Goal: Find specific page/section: Find specific page/section

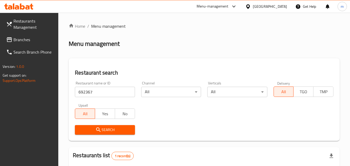
scroll to position [52, 0]
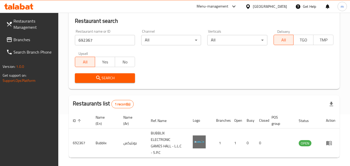
click at [130, 39] on input "692367" at bounding box center [105, 40] width 60 height 10
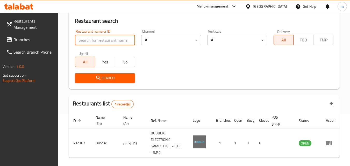
click at [40, 40] on span "Branches" at bounding box center [33, 39] width 41 height 6
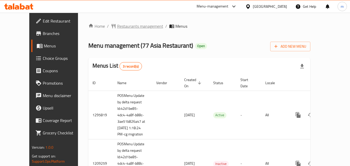
click at [118, 25] on span "Restaurants management" at bounding box center [140, 26] width 46 height 6
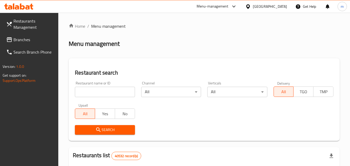
click at [96, 91] on input "search" at bounding box center [105, 92] width 60 height 10
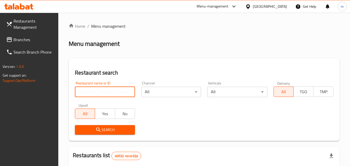
paste input "706812"
type input "706812"
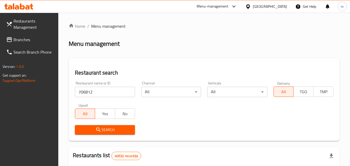
click at [101, 129] on icon "submit" at bounding box center [98, 130] width 6 height 6
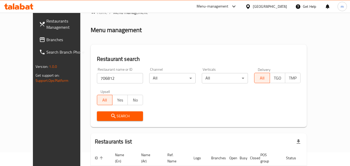
scroll to position [26, 0]
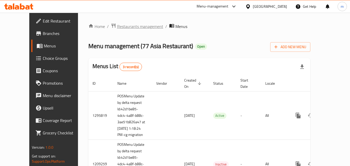
click at [141, 29] on span "Restaurants management" at bounding box center [140, 26] width 46 height 6
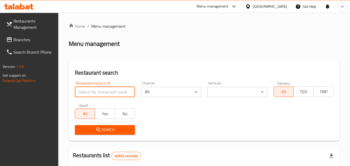
click at [128, 89] on input "search" at bounding box center [105, 92] width 60 height 10
paste input "664075"
type input "664075"
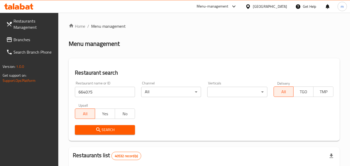
click at [116, 129] on span "Search" at bounding box center [104, 130] width 51 height 6
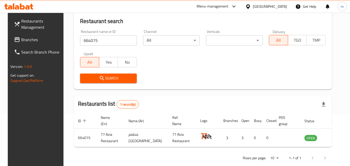
scroll to position [52, 0]
click at [129, 42] on input "664075" at bounding box center [108, 40] width 57 height 10
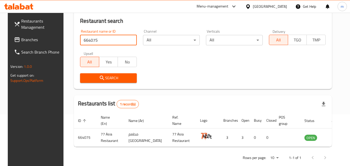
click at [129, 40] on input "664075" at bounding box center [108, 40] width 57 height 10
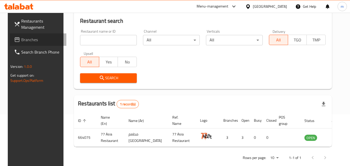
click at [42, 40] on span "Branches" at bounding box center [41, 39] width 41 height 6
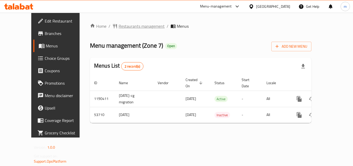
click at [132, 25] on span "Restaurants management" at bounding box center [142, 26] width 46 height 6
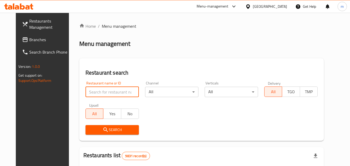
click at [106, 92] on input "search" at bounding box center [111, 92] width 53 height 10
paste input "25449"
type input "25449"
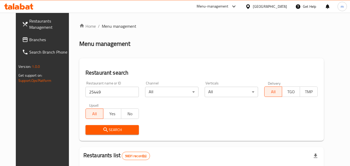
click at [108, 127] on span "Search" at bounding box center [112, 130] width 45 height 6
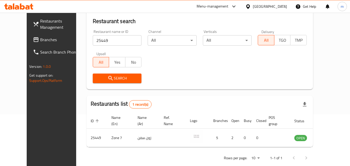
scroll to position [52, 0]
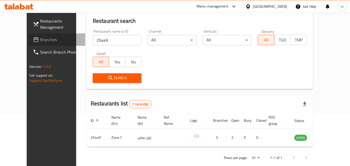
click at [40, 42] on span "Branches" at bounding box center [60, 39] width 41 height 6
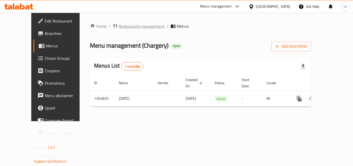
click at [119, 26] on span "Restaurants management" at bounding box center [142, 26] width 46 height 6
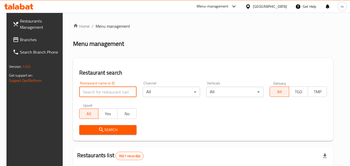
click at [102, 95] on input "search" at bounding box center [107, 92] width 57 height 10
paste input "692727"
type input "692727"
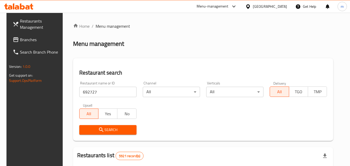
click at [106, 130] on span "Search" at bounding box center [107, 130] width 49 height 6
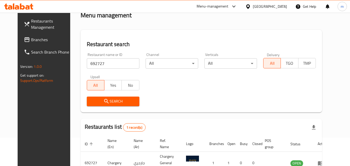
scroll to position [52, 0]
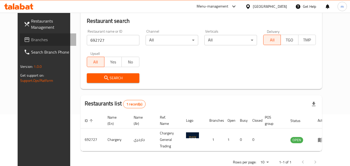
click at [48, 44] on link "Branches" at bounding box center [48, 39] width 56 height 12
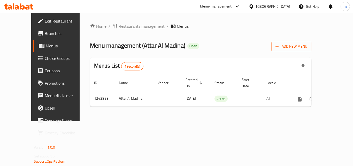
click at [119, 26] on span "Restaurants management" at bounding box center [142, 26] width 46 height 6
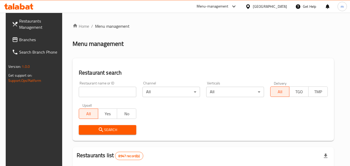
click at [102, 90] on input "search" at bounding box center [107, 92] width 57 height 10
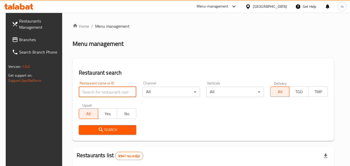
paste input "681233"
type input "681233"
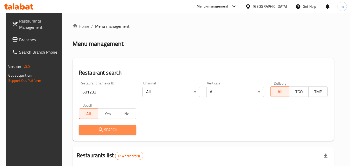
click at [116, 129] on span "Search" at bounding box center [107, 130] width 49 height 6
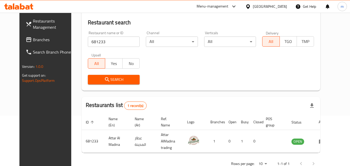
scroll to position [52, 0]
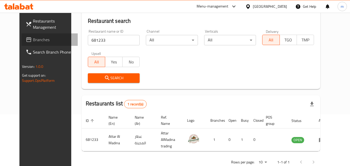
click at [40, 35] on link "Branches" at bounding box center [49, 39] width 56 height 12
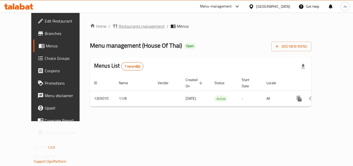
click at [119, 26] on span "Restaurants management" at bounding box center [142, 26] width 46 height 6
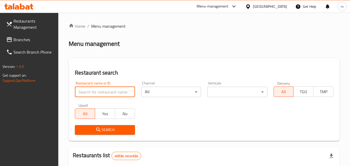
click at [96, 90] on input "search" at bounding box center [105, 92] width 60 height 10
paste input "703527"
type input "703527"
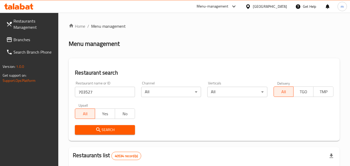
click at [91, 132] on span "Search" at bounding box center [104, 130] width 51 height 6
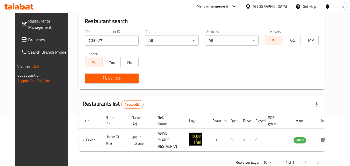
scroll to position [52, 0]
click at [28, 38] on span "Branches" at bounding box center [48, 39] width 41 height 6
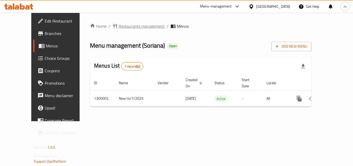
click at [124, 28] on span "Restaurants management" at bounding box center [142, 26] width 46 height 6
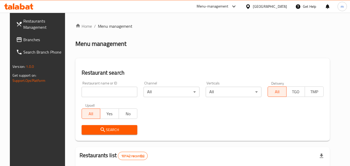
click at [106, 93] on input "search" at bounding box center [110, 92] width 56 height 10
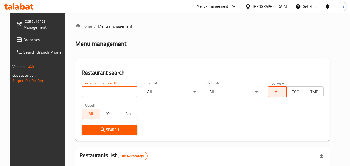
paste input "701601"
type input "701601"
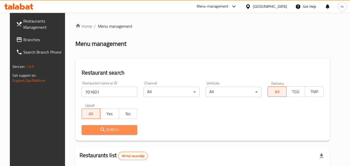
click at [101, 127] on icon "submit" at bounding box center [103, 130] width 6 height 6
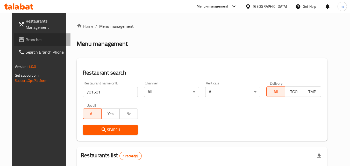
click at [36, 40] on span "Branches" at bounding box center [46, 39] width 41 height 6
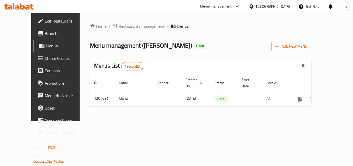
click at [119, 25] on span "Restaurants management" at bounding box center [142, 26] width 46 height 6
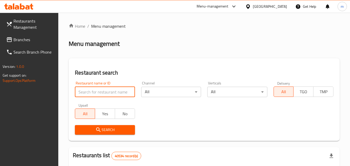
click at [94, 93] on input "search" at bounding box center [105, 92] width 60 height 10
paste input "669896"
type input "669896"
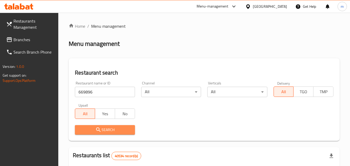
click at [99, 127] on icon "submit" at bounding box center [98, 130] width 6 height 6
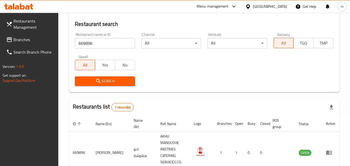
scroll to position [52, 0]
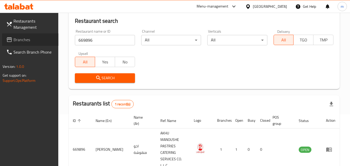
click at [27, 38] on span "Branches" at bounding box center [33, 39] width 41 height 6
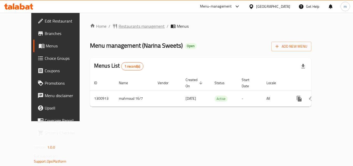
click at [119, 26] on span "Restaurants management" at bounding box center [142, 26] width 46 height 6
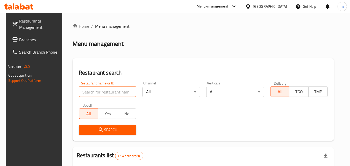
click at [91, 90] on input "search" at bounding box center [107, 92] width 57 height 10
paste input "701872"
type input "701872"
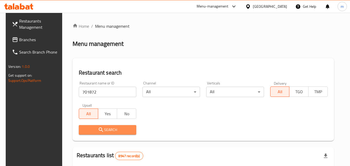
click at [103, 132] on span "Search" at bounding box center [107, 130] width 49 height 6
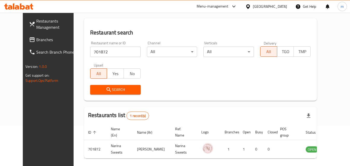
scroll to position [52, 0]
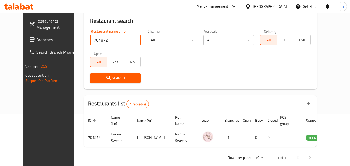
click at [130, 42] on input "701872" at bounding box center [115, 40] width 50 height 10
